Goal: Find specific page/section: Find specific page/section

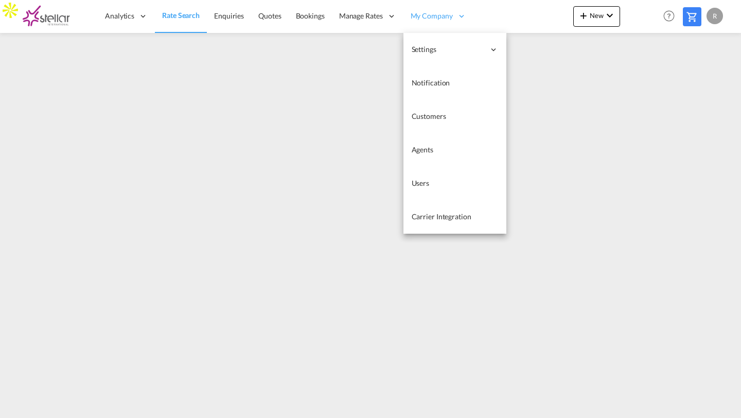
click at [424, 14] on span "My Company" at bounding box center [432, 16] width 42 height 10
click at [415, 213] on span "Carrier Integration" at bounding box center [442, 216] width 60 height 9
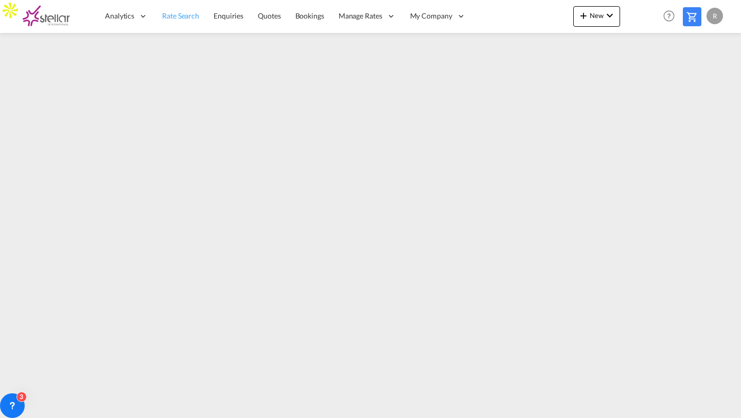
click at [168, 24] on link "Rate Search" at bounding box center [180, 15] width 51 height 33
